Goal: Find specific page/section: Find specific page/section

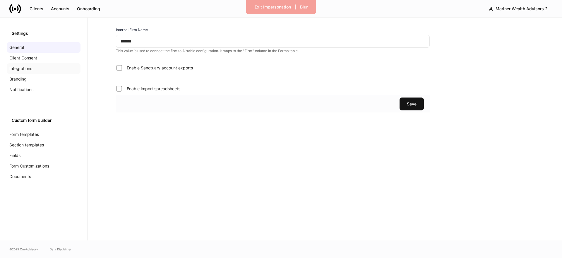
click at [44, 66] on div "Integrations" at bounding box center [43, 68] width 73 height 11
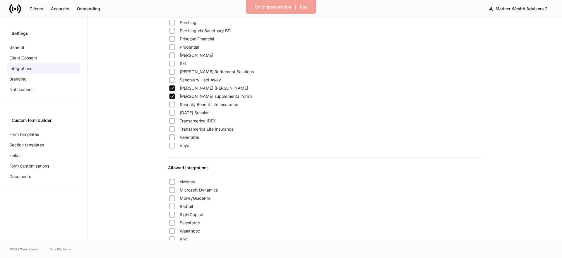
scroll to position [459, 0]
